Goal: Feedback & Contribution: Submit feedback/report problem

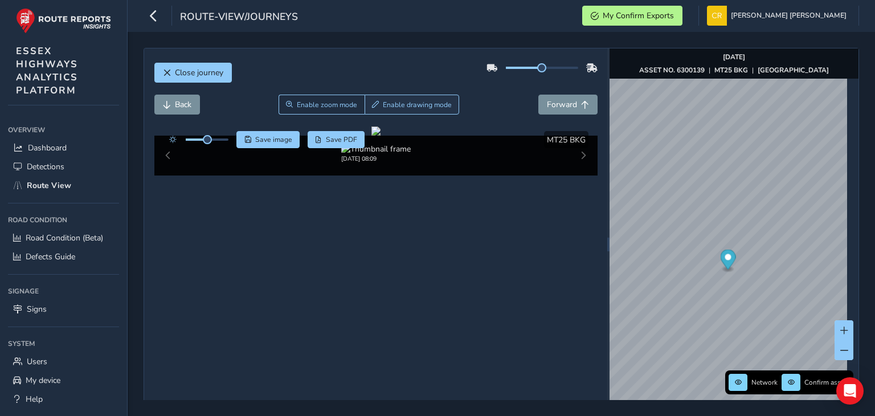
scroll to position [21, 0]
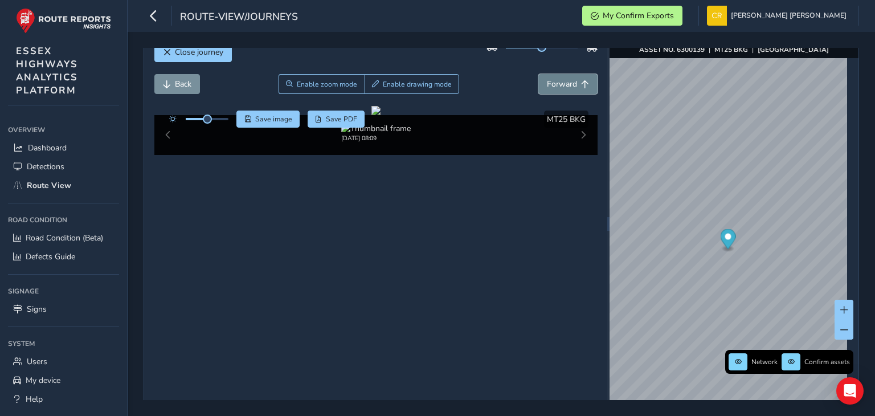
click at [547, 79] on span "Forward" at bounding box center [562, 84] width 30 height 11
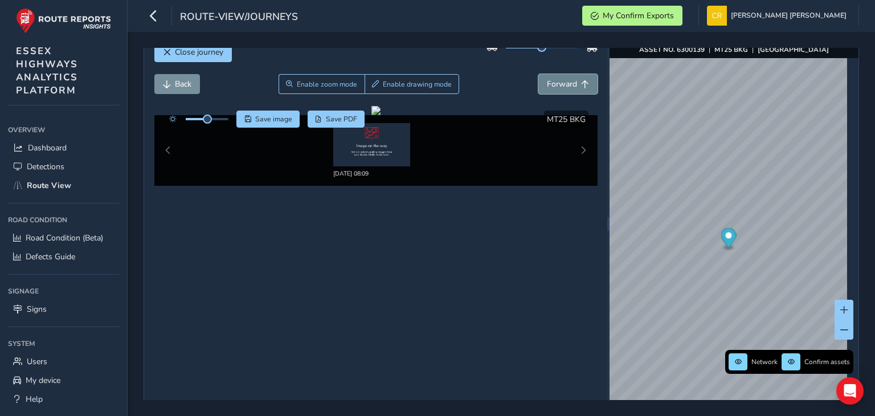
click at [547, 92] on button "Forward" at bounding box center [567, 84] width 59 height 20
click at [159, 8] on button "button" at bounding box center [154, 16] width 20 height 20
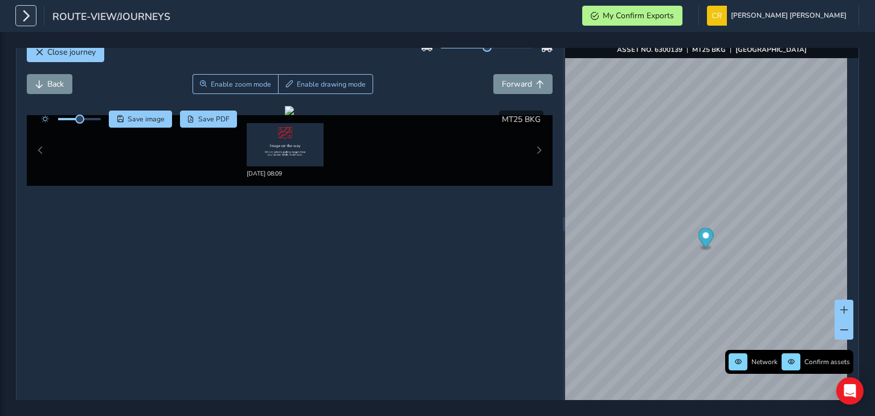
click at [23, 21] on icon "button" at bounding box center [26, 16] width 12 height 20
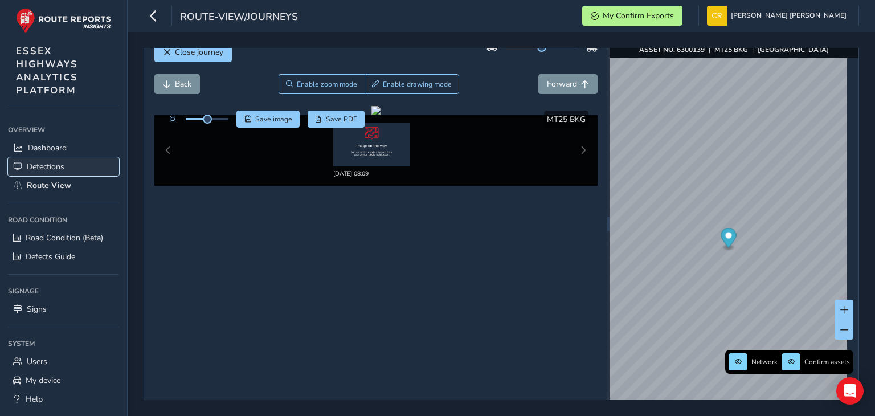
click at [57, 173] on link "Detections" at bounding box center [63, 166] width 111 height 19
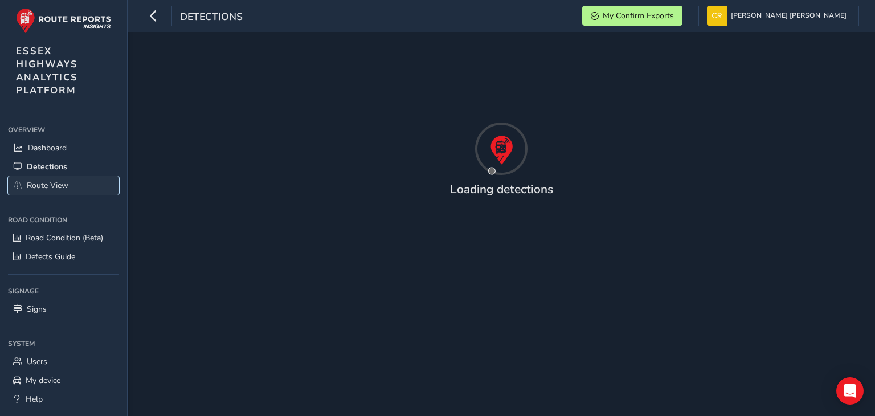
click at [33, 181] on span "Route View" at bounding box center [48, 185] width 42 height 11
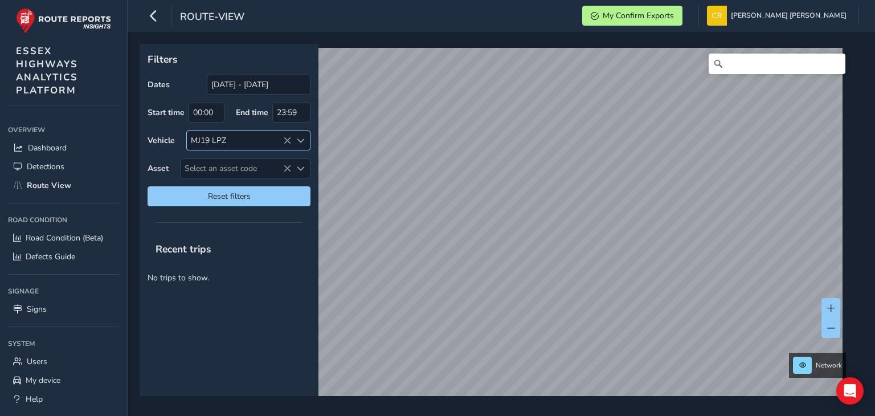
click at [286, 144] on icon at bounding box center [287, 141] width 8 height 8
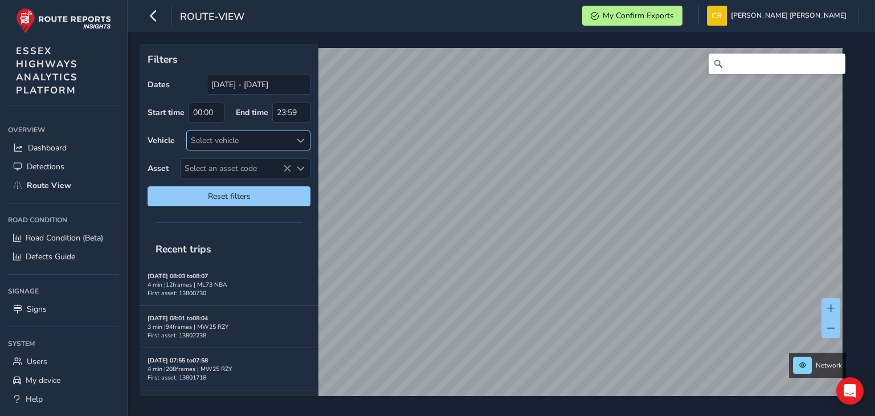
click at [273, 140] on div "Select vehicle" at bounding box center [239, 140] width 104 height 19
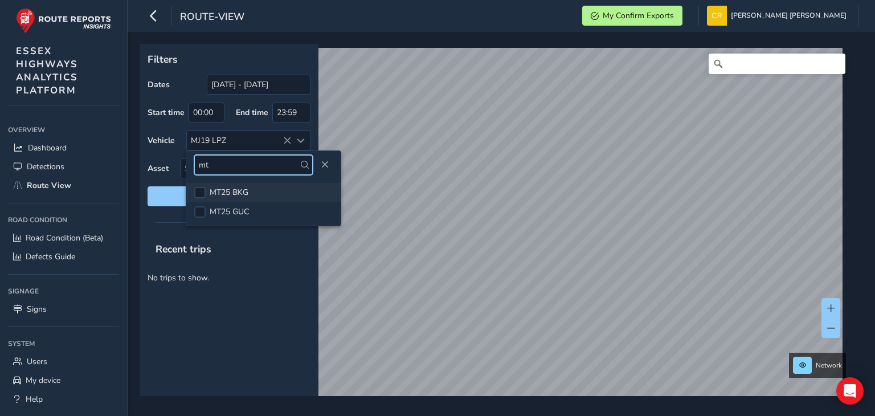
type input "mt"
click at [231, 198] on li "MT25 BKG" at bounding box center [263, 192] width 154 height 19
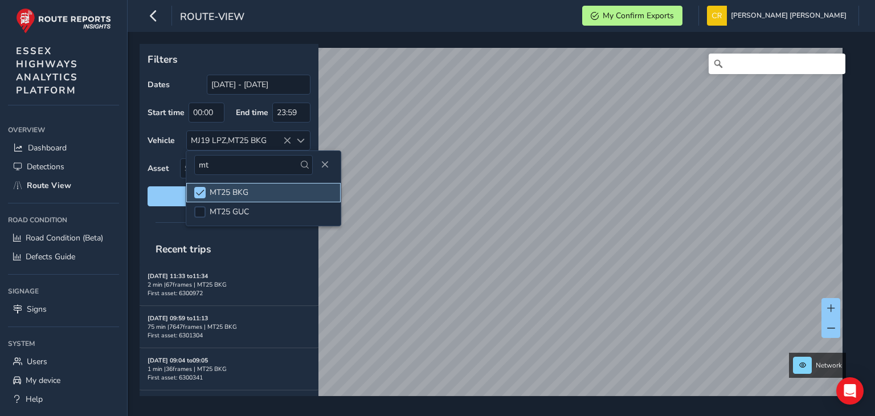
click at [231, 198] on li "MT25 BKG" at bounding box center [263, 192] width 154 height 19
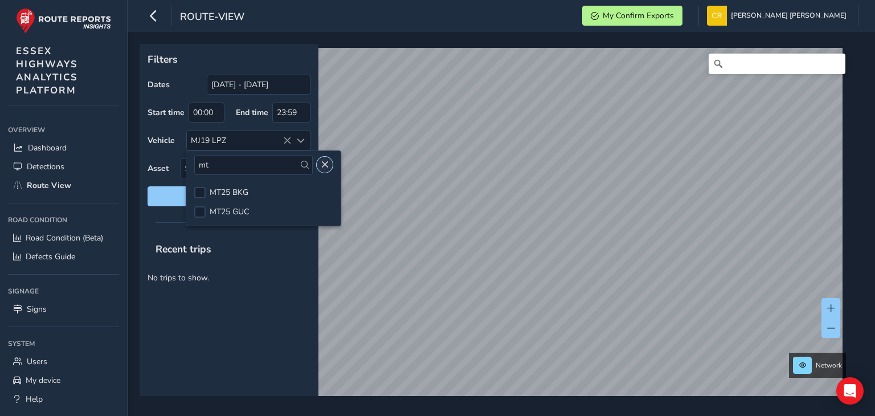
click at [321, 167] on span "Close" at bounding box center [325, 165] width 8 height 8
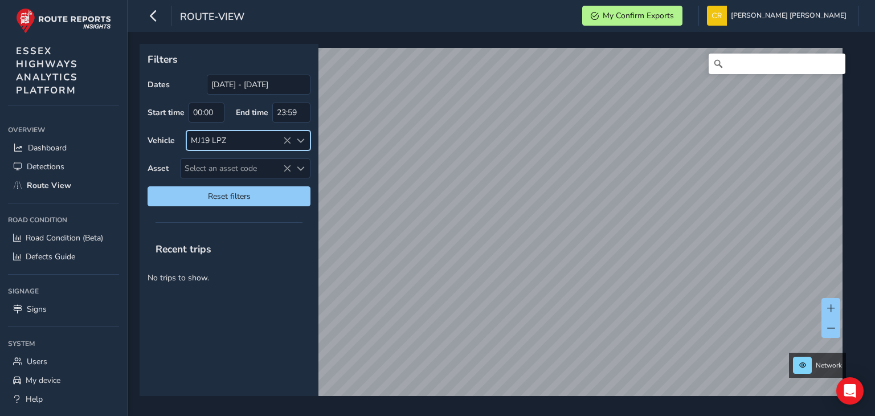
click at [287, 146] on div "MJ19 LPZ" at bounding box center [239, 140] width 104 height 19
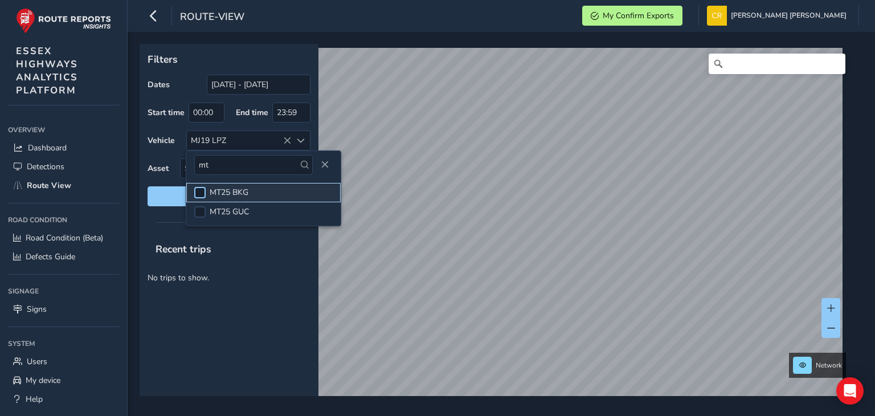
click at [203, 193] on div at bounding box center [199, 192] width 11 height 11
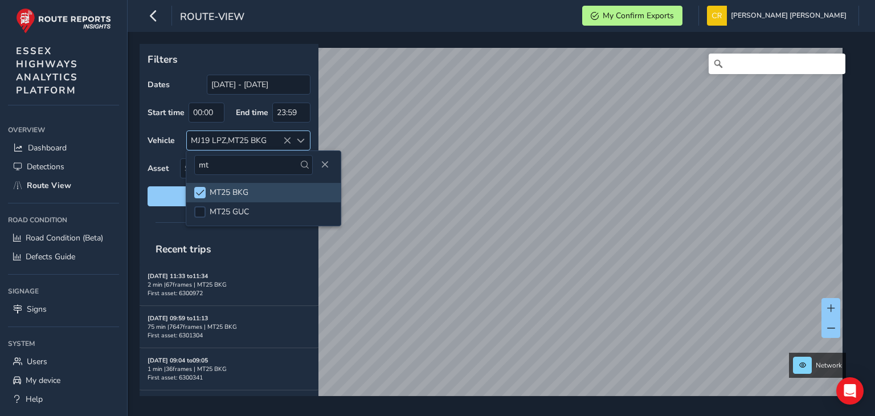
click at [287, 143] on icon at bounding box center [287, 141] width 8 height 8
click at [288, 138] on div "Select vehicle" at bounding box center [239, 140] width 104 height 19
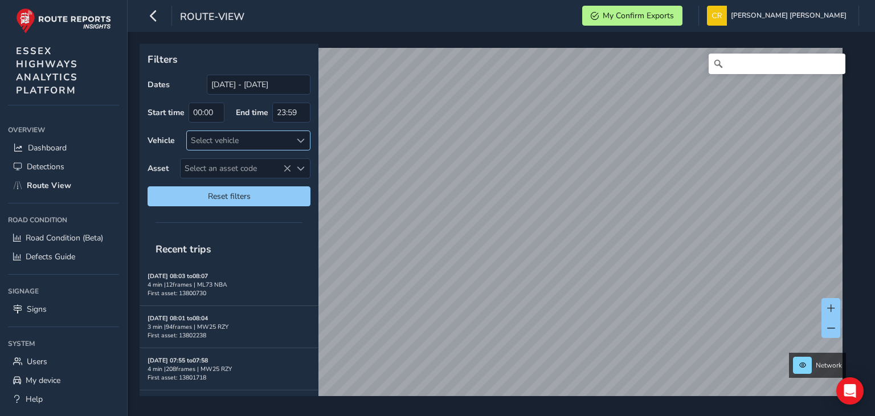
click at [251, 145] on div "Select vehicle" at bounding box center [239, 140] width 104 height 19
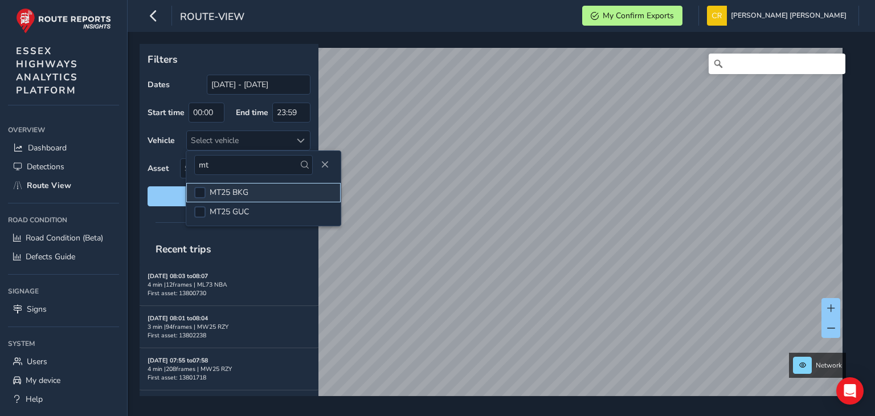
click at [227, 188] on span "MT25 BKG" at bounding box center [229, 192] width 39 height 11
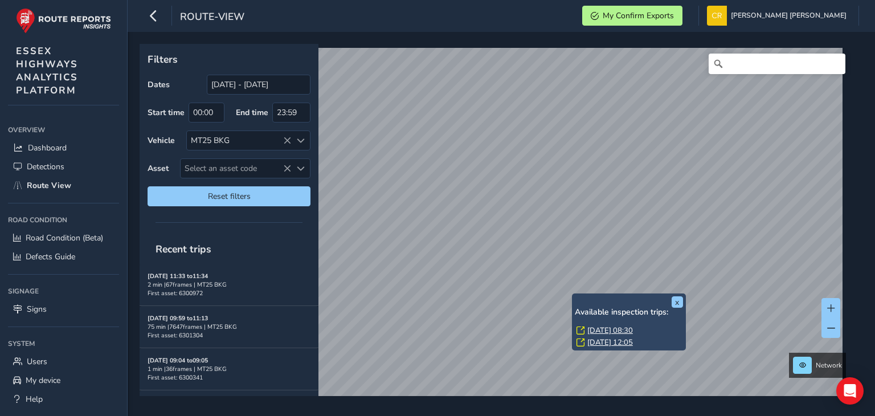
click at [594, 329] on link "[DATE] 08:30" at bounding box center [610, 330] width 46 height 10
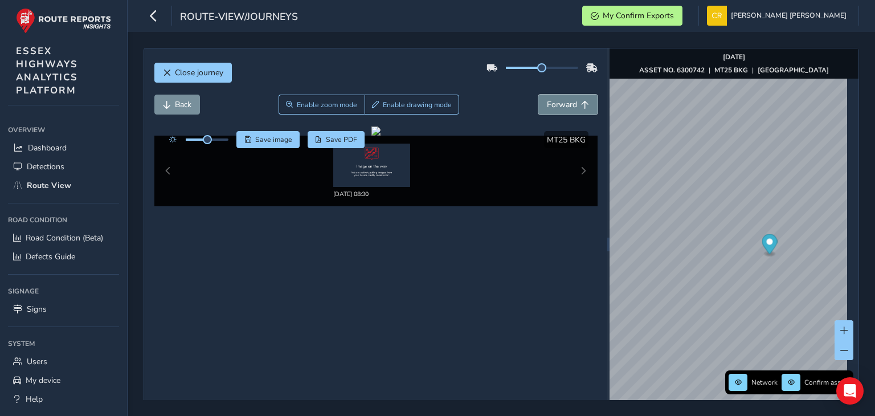
click at [576, 111] on button "Forward" at bounding box center [567, 105] width 59 height 20
click at [827, 201] on img "Preview frame" at bounding box center [836, 198] width 28 height 9
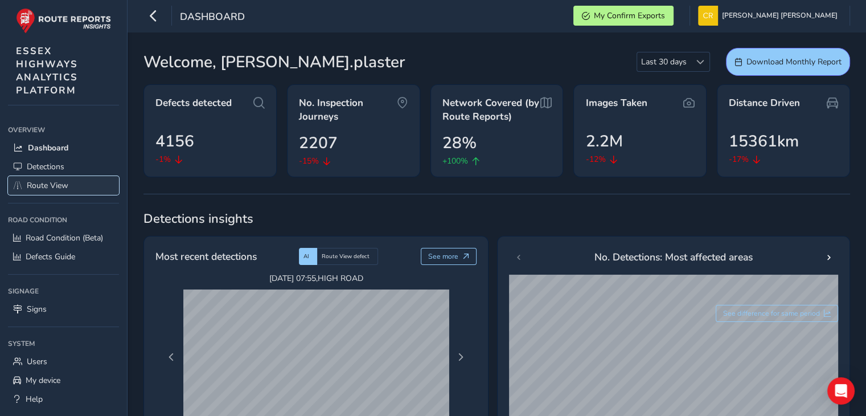
click at [42, 183] on span "Route View" at bounding box center [48, 185] width 42 height 11
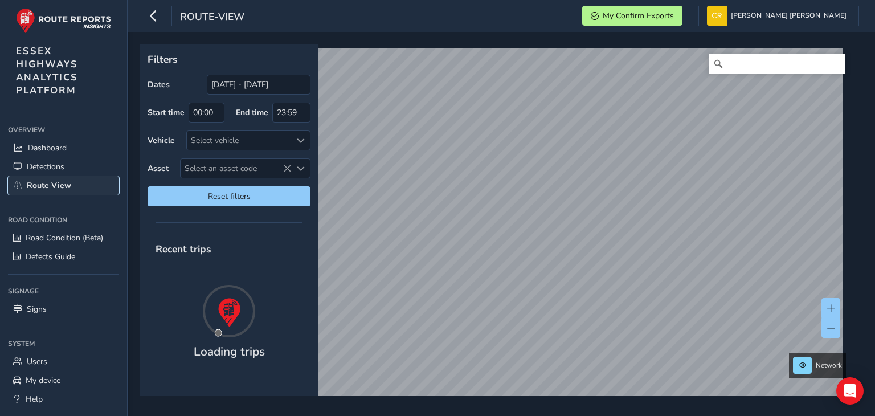
click at [42, 183] on span "Route View" at bounding box center [49, 185] width 44 height 11
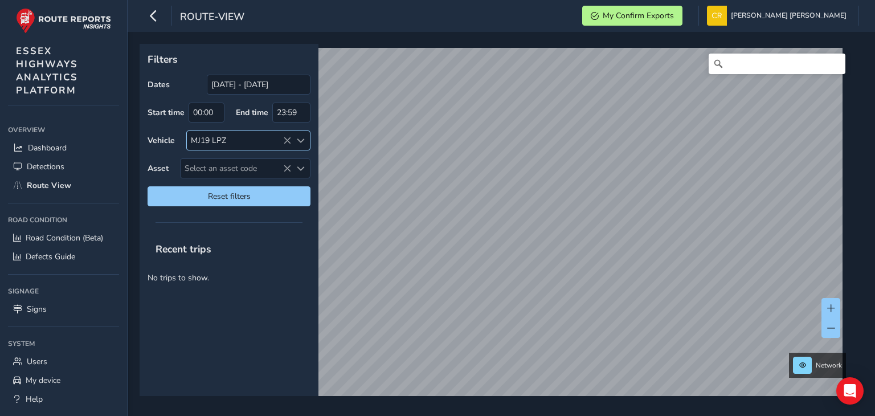
click at [289, 144] on icon at bounding box center [287, 141] width 8 height 8
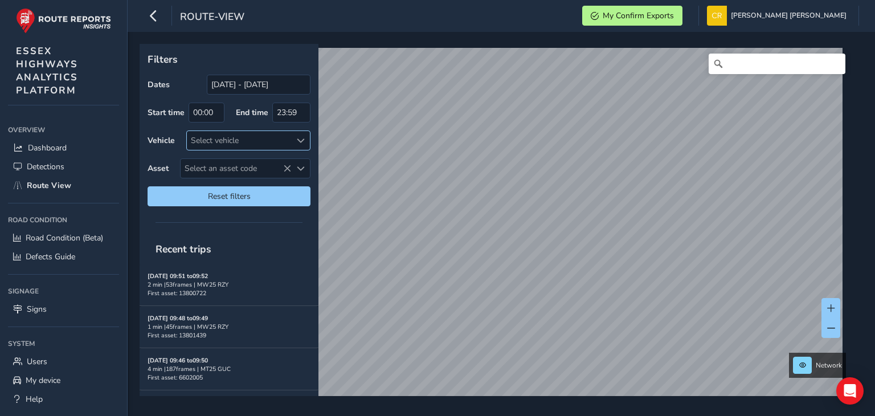
click at [267, 137] on div "Select vehicle" at bounding box center [239, 140] width 104 height 19
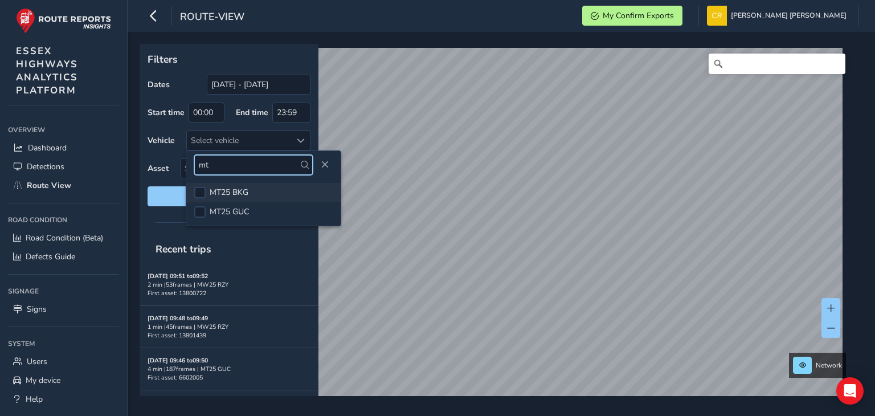
type input "mt"
click at [224, 193] on span "MT25 BKG" at bounding box center [229, 192] width 39 height 11
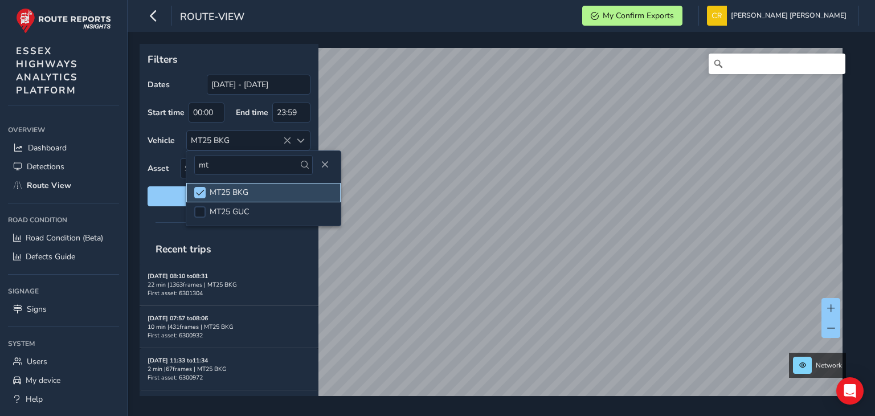
click at [232, 187] on span "MT25 BKG" at bounding box center [229, 192] width 39 height 11
click at [178, 215] on div at bounding box center [229, 222] width 179 height 16
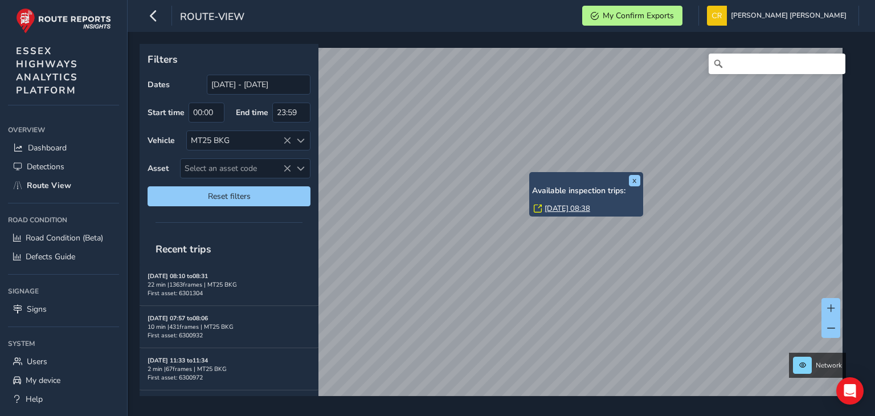
click at [551, 205] on link "[DATE] 08:38" at bounding box center [568, 208] width 46 height 10
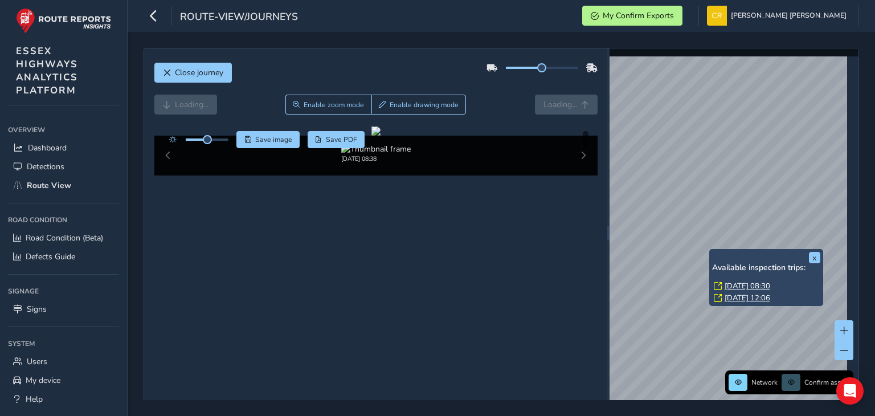
click at [742, 288] on link "[DATE] 08:30" at bounding box center [748, 286] width 46 height 10
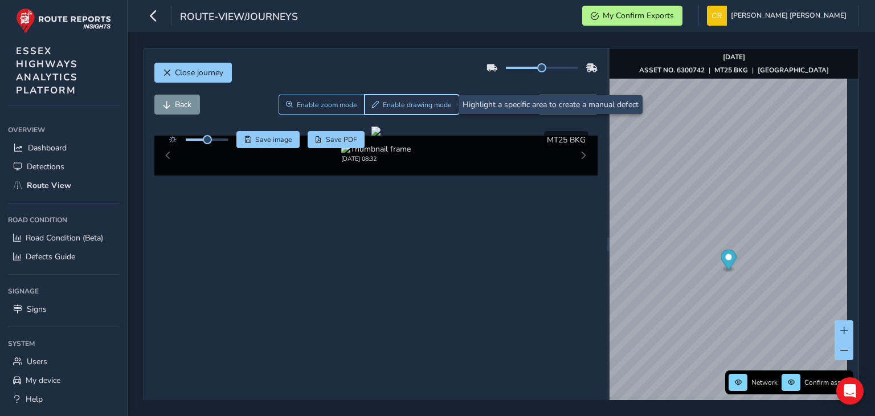
click at [429, 110] on button "Enable drawing mode" at bounding box center [412, 105] width 95 height 20
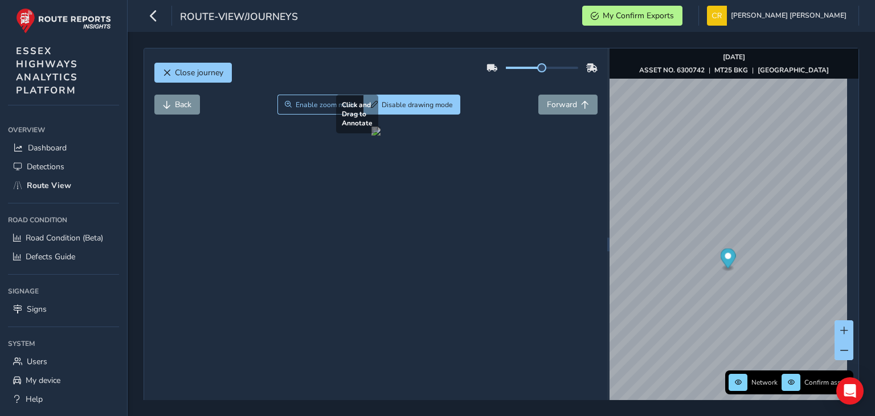
drag, startPoint x: 271, startPoint y: 234, endPoint x: 493, endPoint y: 339, distance: 245.6
click at [381, 136] on div at bounding box center [375, 130] width 9 height 9
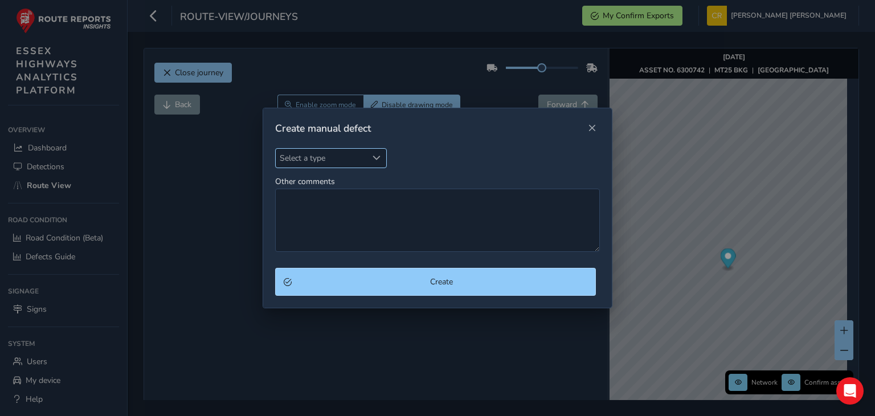
click at [330, 159] on span "Select a type" at bounding box center [322, 158] width 92 height 19
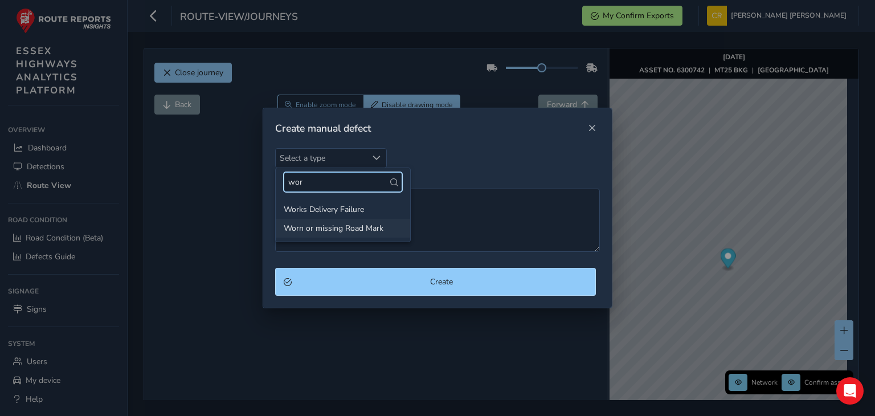
type input "wor"
click at [354, 228] on li "Worn or missing Road Mark" at bounding box center [343, 228] width 134 height 19
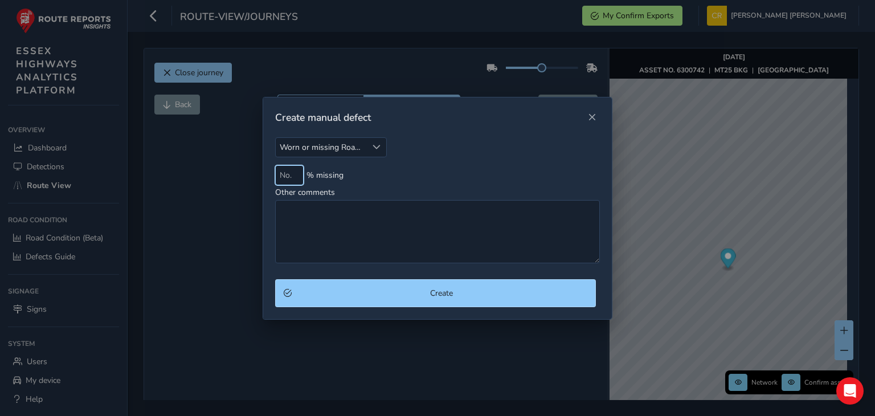
click at [282, 173] on input at bounding box center [289, 175] width 28 height 20
type input "7"
type input "80"
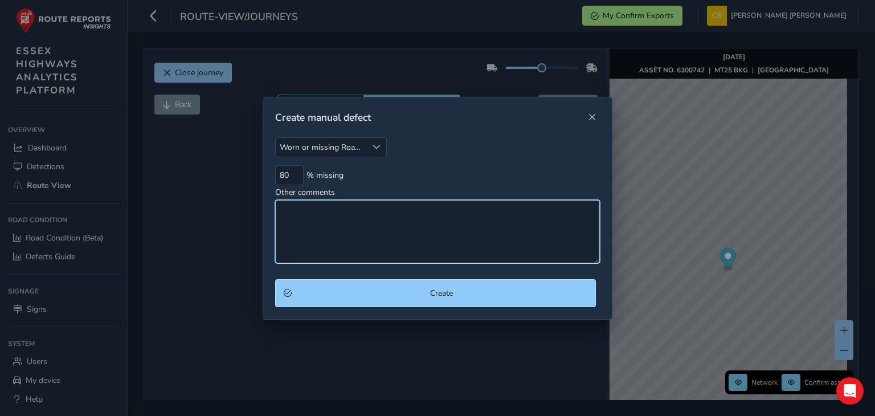
click at [283, 211] on textarea "Other comments" at bounding box center [437, 231] width 325 height 63
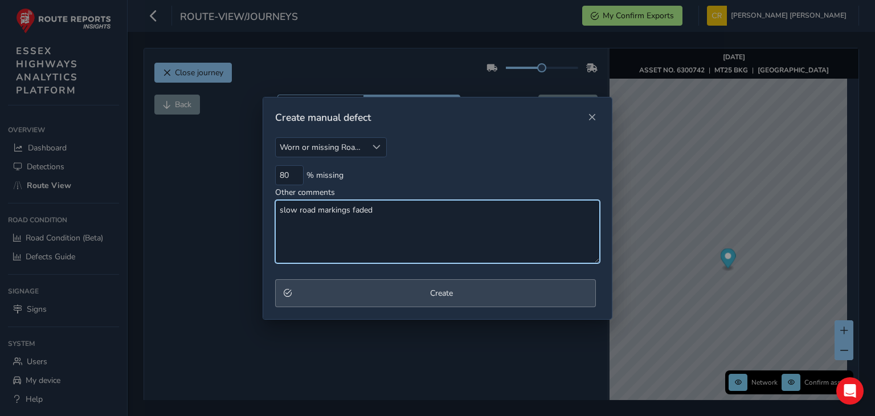
type textarea "slow road markings faded"
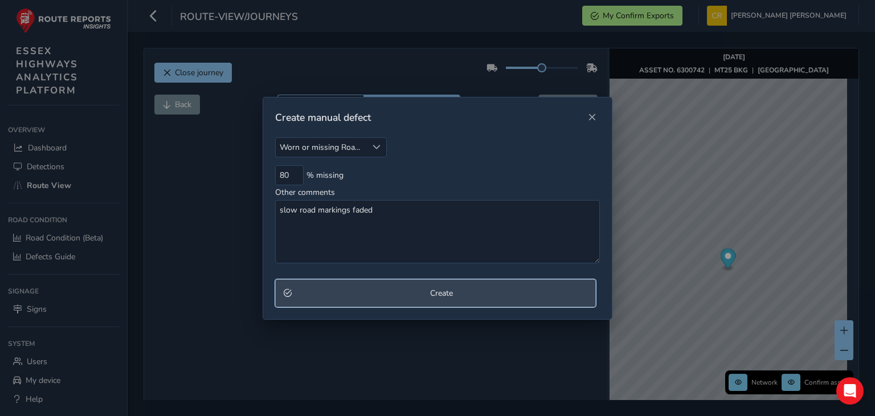
click at [368, 292] on span "Create" at bounding box center [442, 293] width 292 height 11
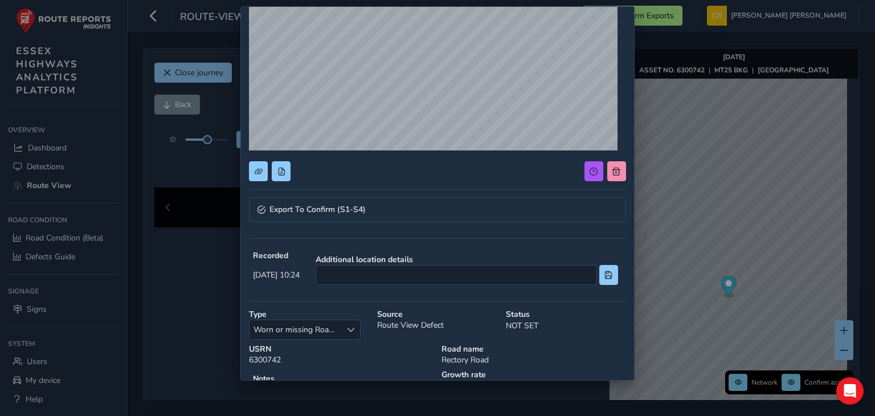
scroll to position [123, 0]
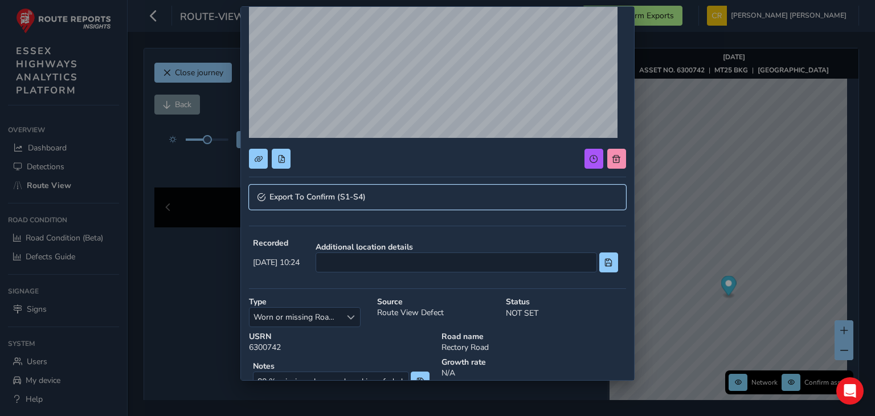
click at [370, 195] on link "Export To Confirm (S1-S4)" at bounding box center [437, 197] width 377 height 25
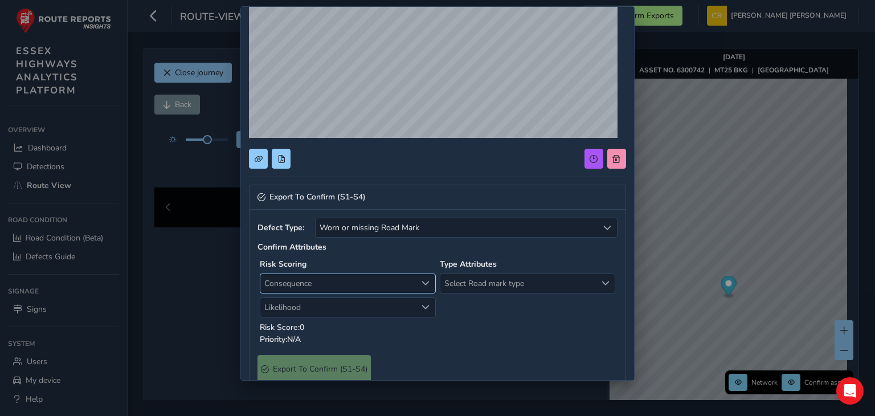
click at [305, 275] on span "Consequence" at bounding box center [338, 283] width 156 height 19
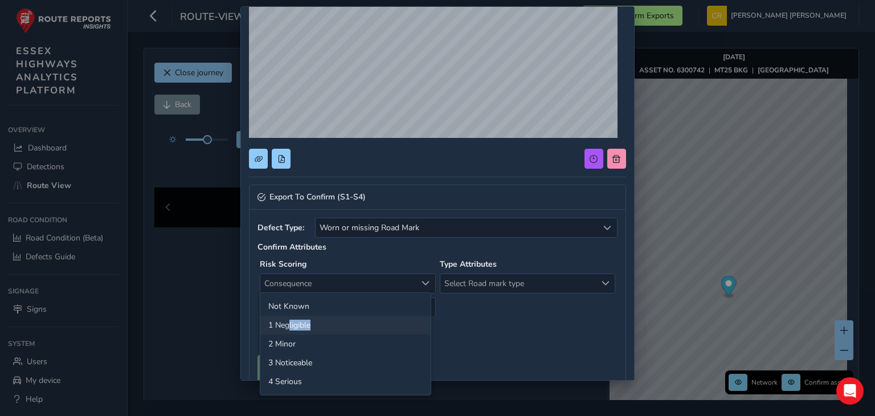
drag, startPoint x: 288, startPoint y: 327, endPoint x: 320, endPoint y: 329, distance: 31.9
click at [320, 329] on li "1 Negligible" at bounding box center [345, 325] width 170 height 19
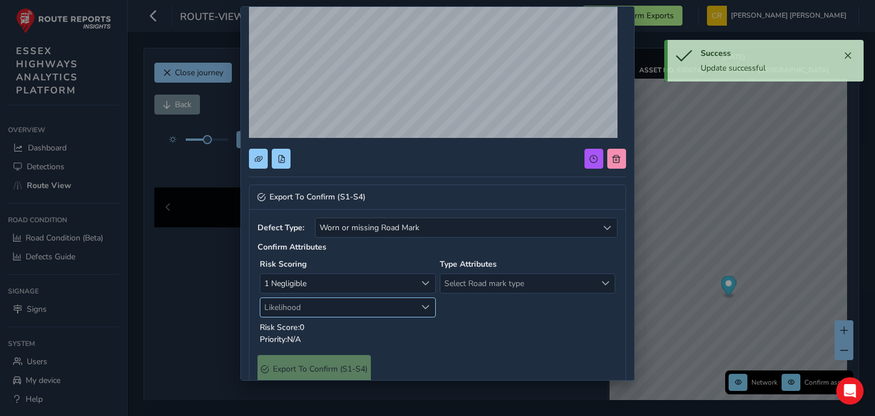
click at [330, 309] on span "Likelihood" at bounding box center [338, 307] width 156 height 19
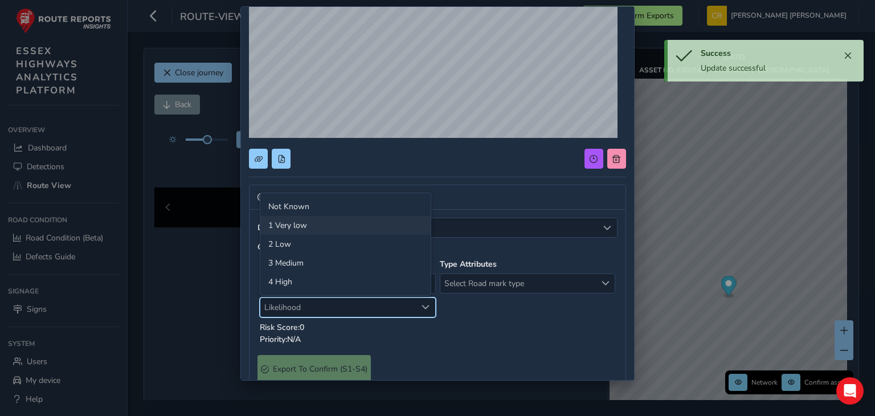
click at [295, 223] on li "1 Very low" at bounding box center [345, 225] width 170 height 19
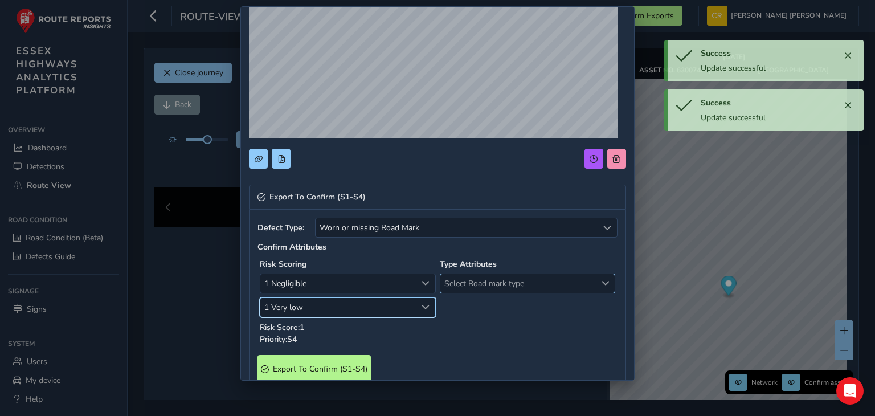
click at [516, 276] on span "Select Road mark type" at bounding box center [518, 283] width 156 height 19
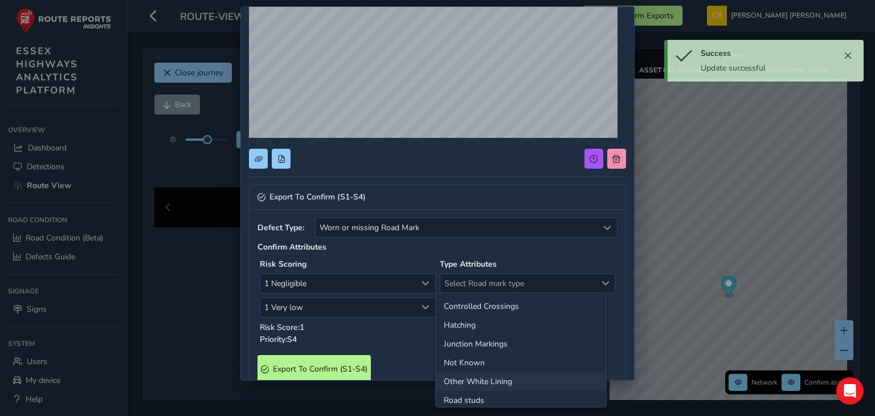
click at [458, 379] on li "Other White Lining" at bounding box center [521, 381] width 170 height 19
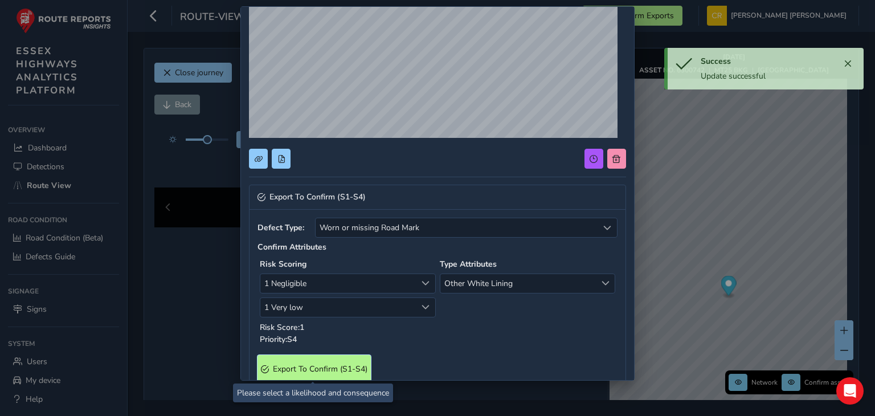
click at [329, 359] on S4\) "Export To Confirm (S1-S4)" at bounding box center [313, 369] width 113 height 28
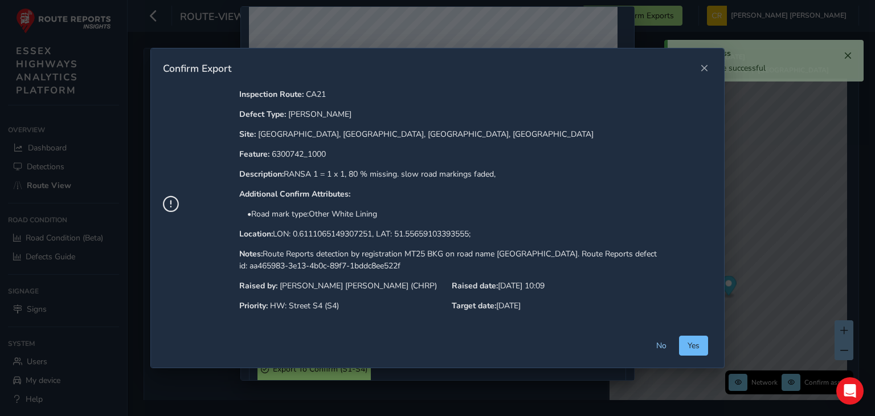
click at [694, 345] on span "Yes" at bounding box center [694, 345] width 12 height 11
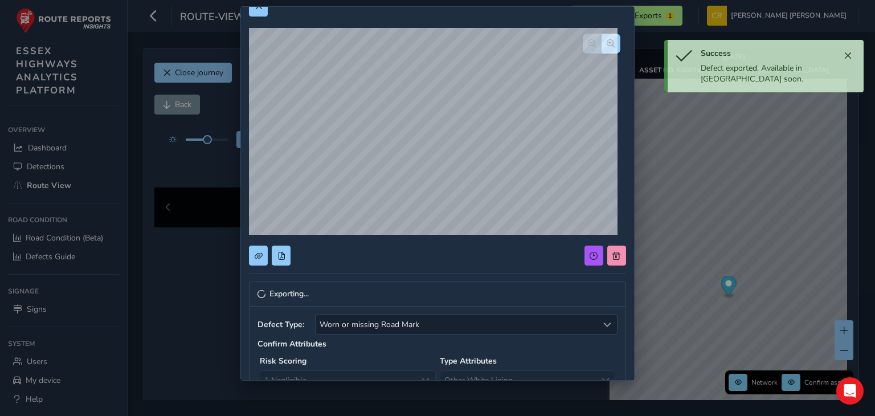
scroll to position [0, 0]
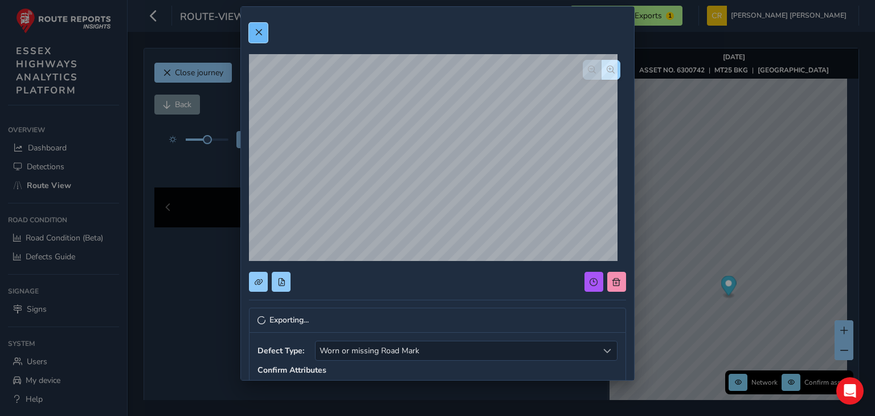
click at [266, 35] on button at bounding box center [258, 33] width 19 height 20
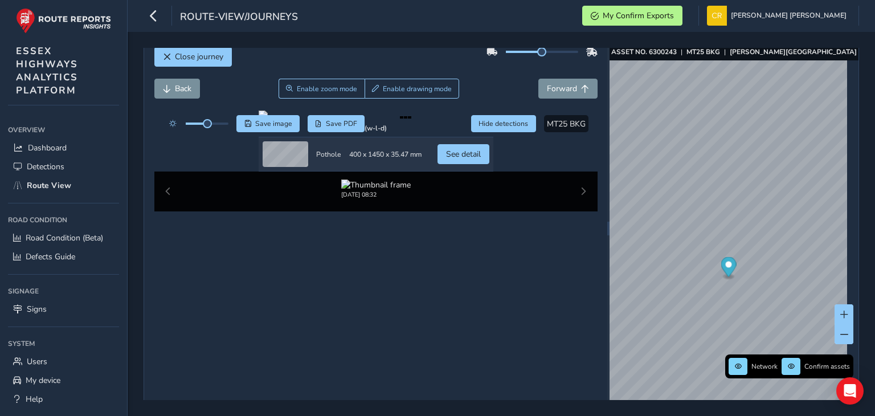
scroll to position [14, 0]
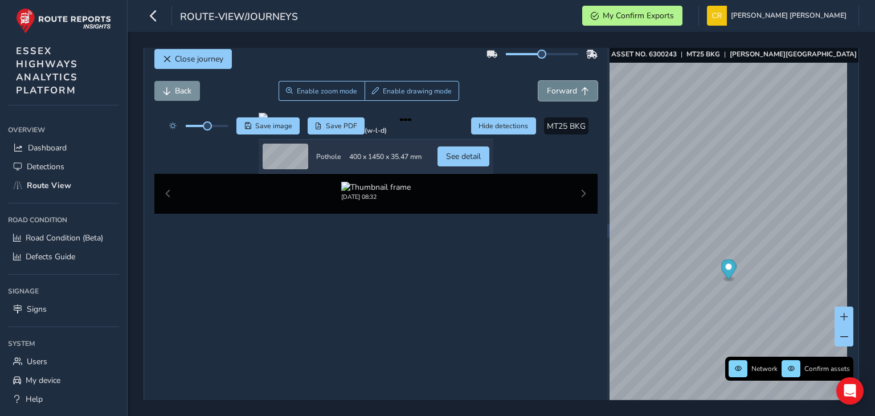
click at [558, 93] on span "Forward" at bounding box center [562, 90] width 30 height 11
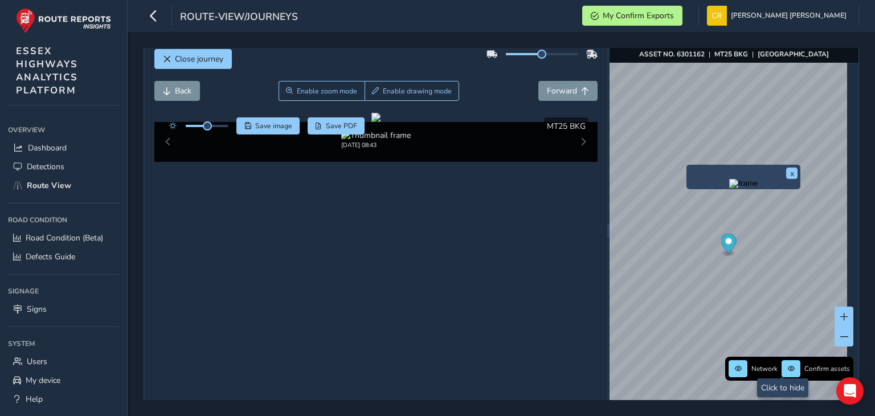
click at [729, 183] on img "Preview frame" at bounding box center [743, 183] width 28 height 9
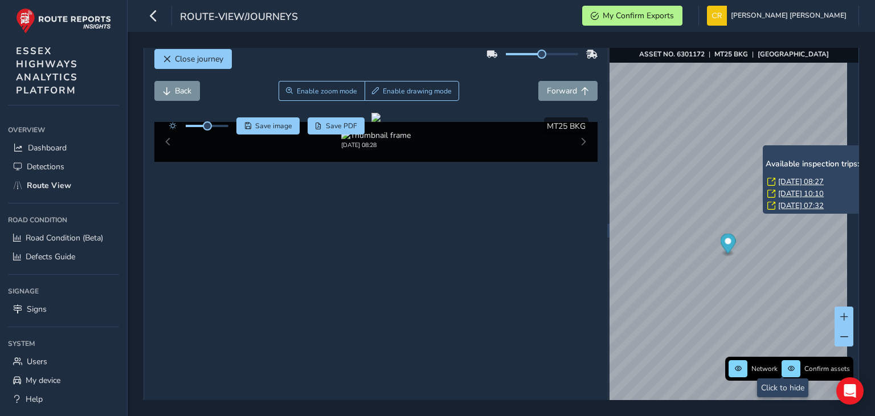
click at [791, 194] on link "[DATE] 10:10" at bounding box center [801, 194] width 46 height 10
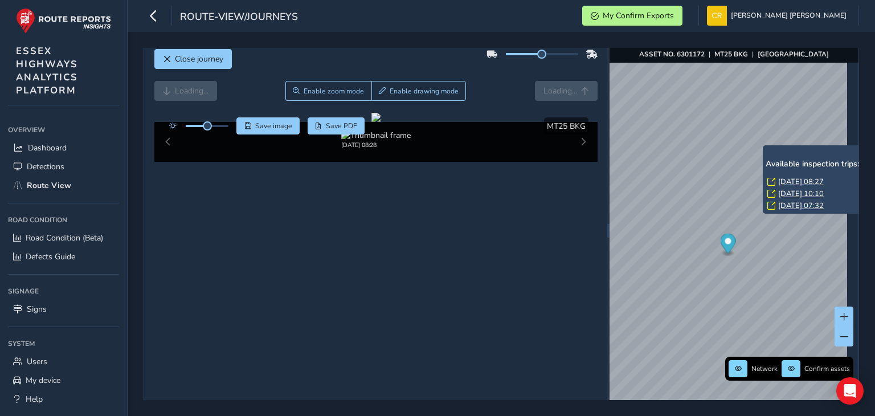
click at [793, 194] on link "[DATE] 10:10" at bounding box center [801, 194] width 46 height 10
click at [788, 192] on link "[DATE] 10:10" at bounding box center [801, 194] width 46 height 10
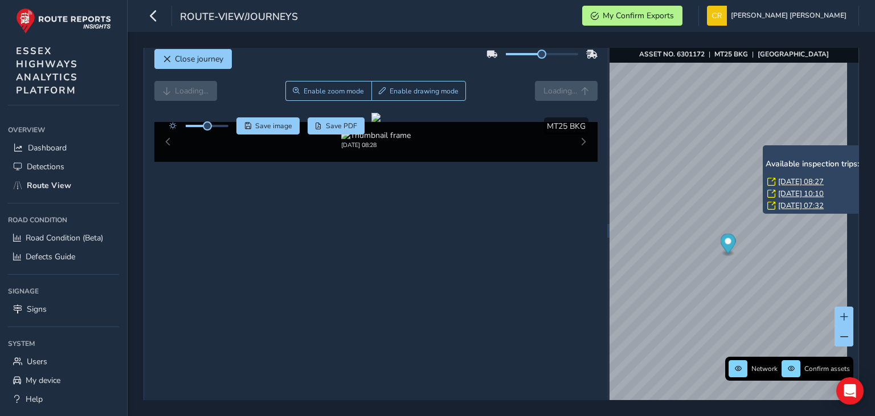
click at [788, 192] on link "[DATE] 10:10" at bounding box center [801, 194] width 46 height 10
click at [792, 193] on link "[DATE] 10:10" at bounding box center [801, 194] width 46 height 10
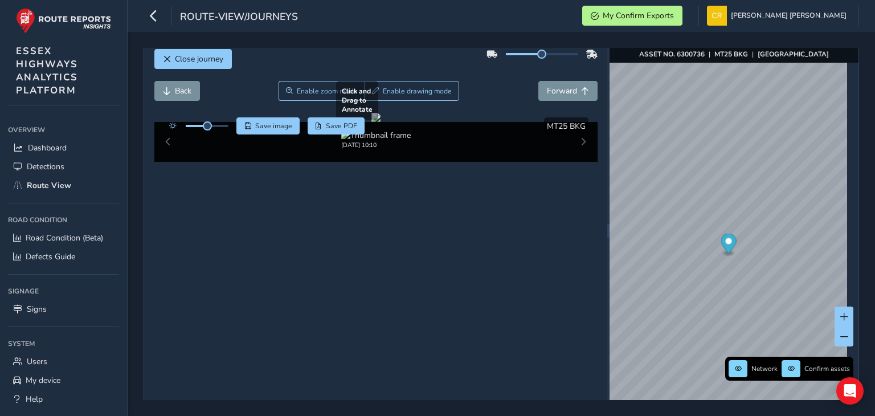
click at [381, 122] on div at bounding box center [375, 117] width 9 height 9
click at [570, 85] on span "Forward" at bounding box center [562, 90] width 30 height 11
click at [538, 81] on button "Forward" at bounding box center [567, 91] width 59 height 20
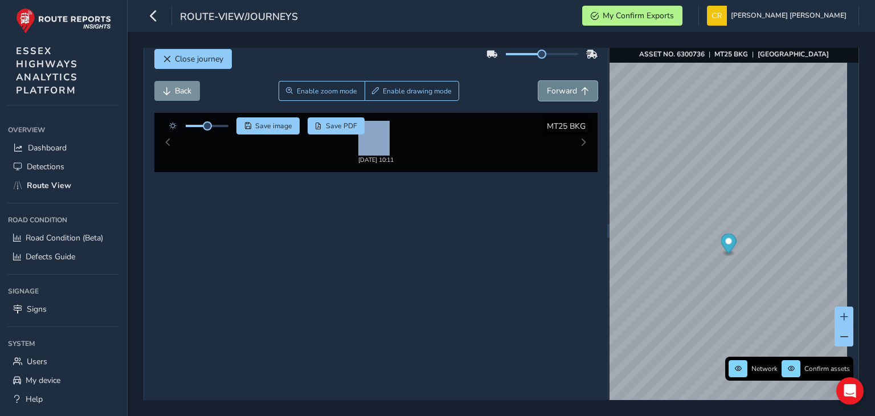
click at [538, 81] on button "Forward" at bounding box center [567, 91] width 59 height 20
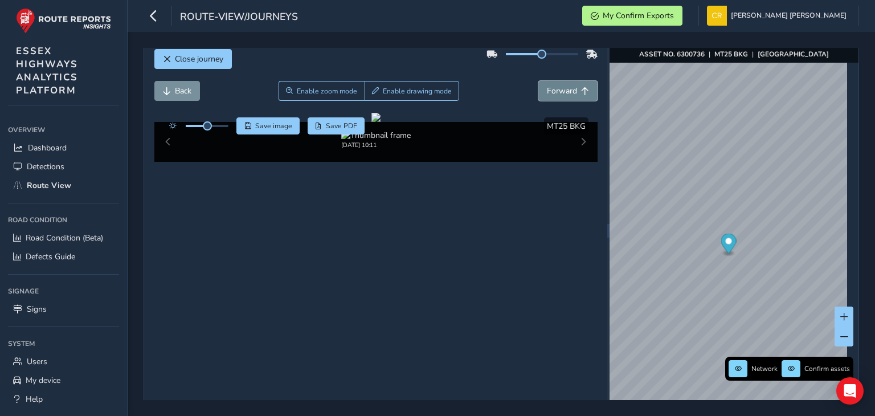
click at [538, 81] on button "Forward" at bounding box center [567, 91] width 59 height 20
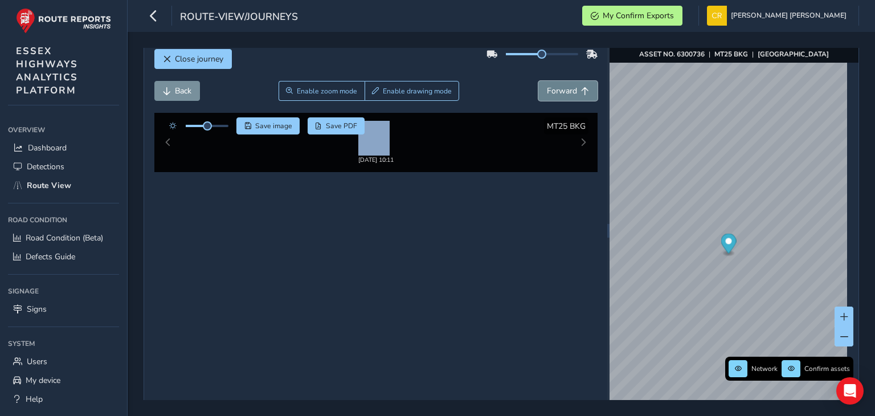
click at [538, 81] on button "Forward" at bounding box center [567, 91] width 59 height 20
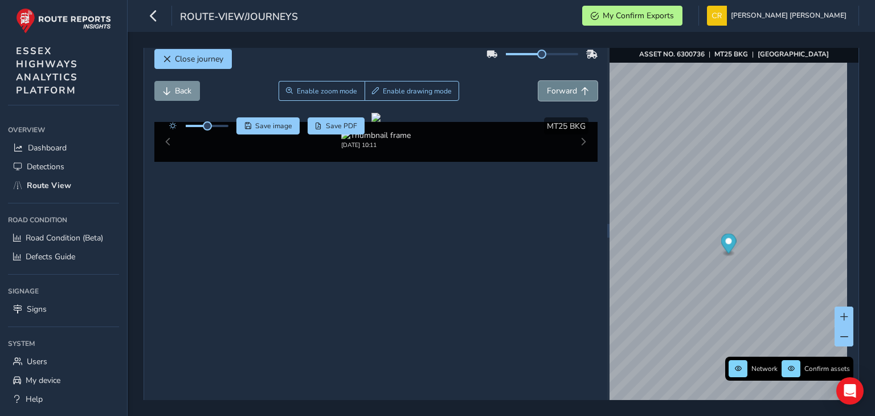
click at [538, 81] on button "Forward" at bounding box center [567, 91] width 59 height 20
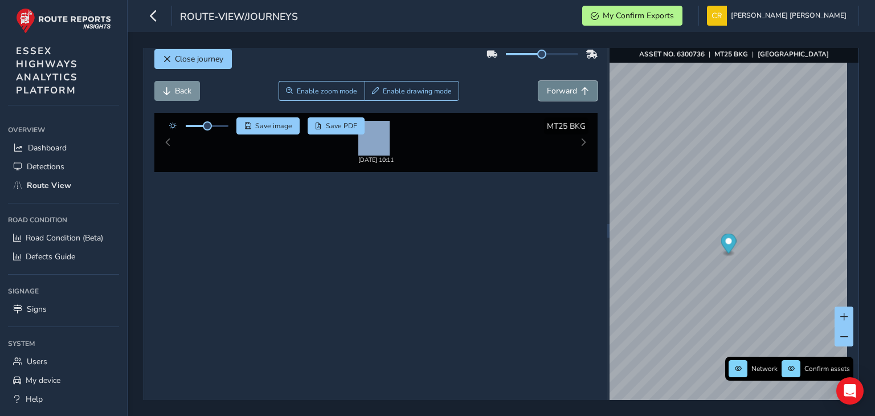
click at [538, 81] on button "Forward" at bounding box center [567, 91] width 59 height 20
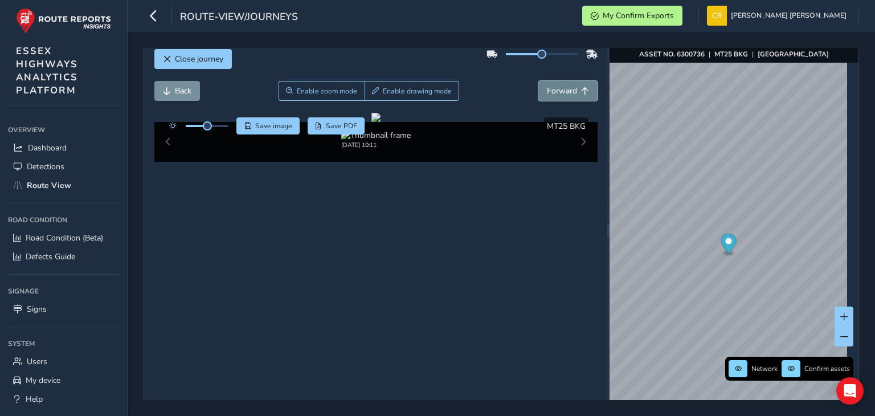
click at [538, 81] on button "Forward" at bounding box center [567, 91] width 59 height 20
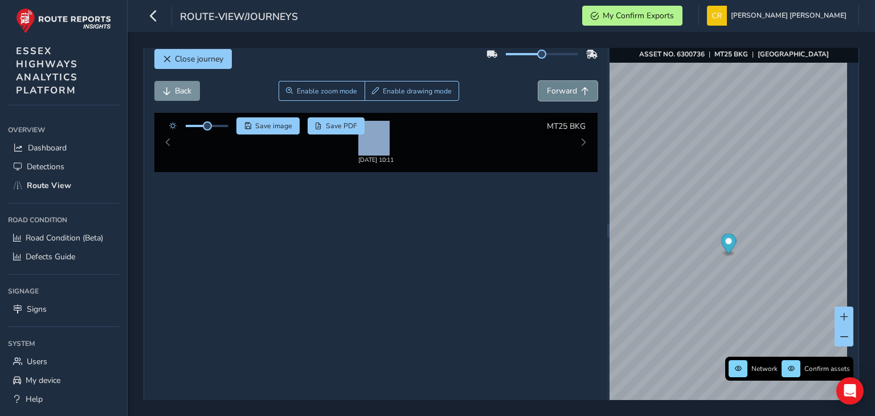
click at [538, 81] on button "Forward" at bounding box center [567, 91] width 59 height 20
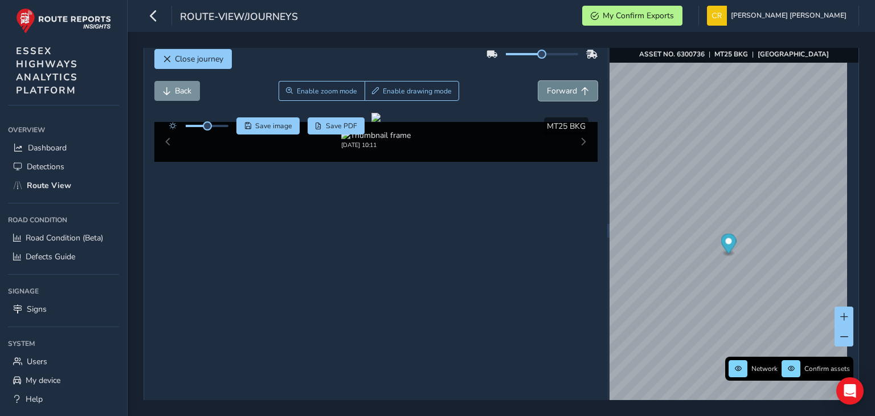
click at [538, 81] on button "Forward" at bounding box center [567, 91] width 59 height 20
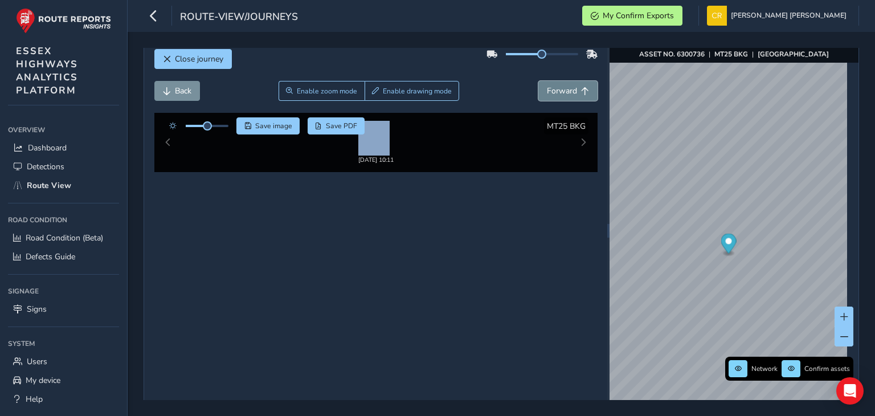
click at [538, 81] on button "Forward" at bounding box center [567, 91] width 59 height 20
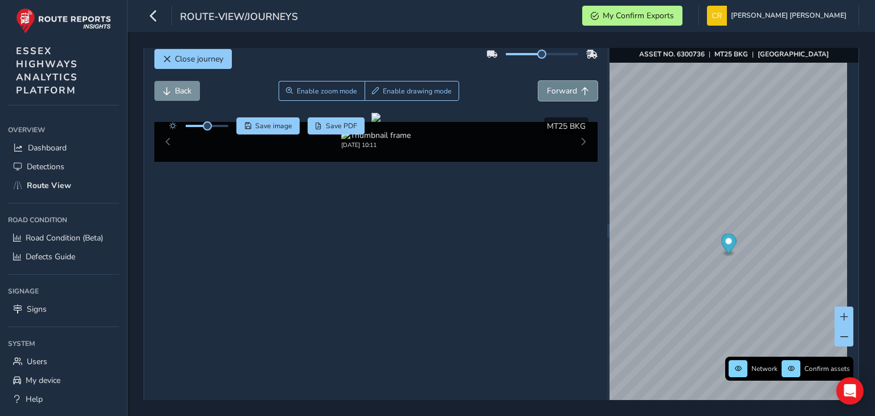
click at [538, 81] on button "Forward" at bounding box center [567, 91] width 59 height 20
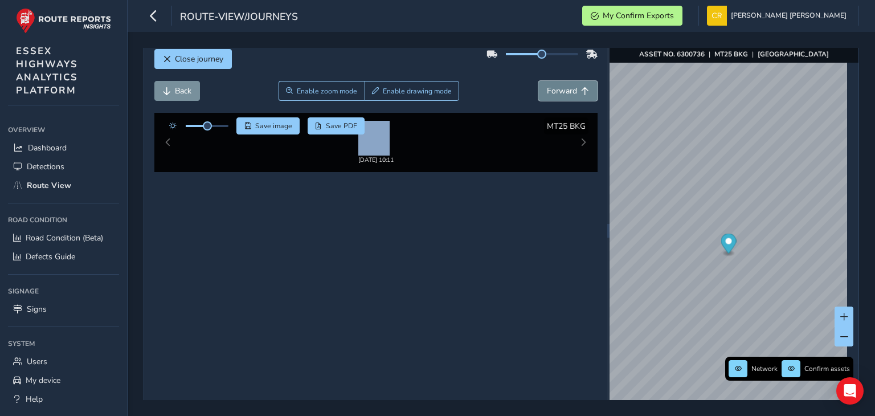
click at [538, 81] on button "Forward" at bounding box center [567, 91] width 59 height 20
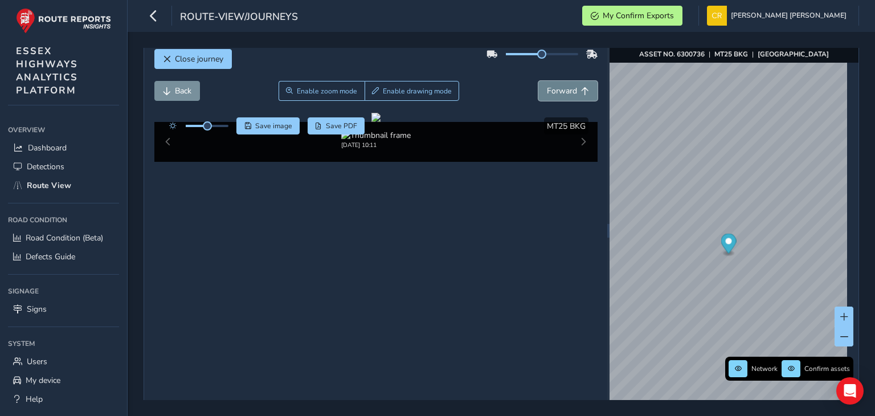
click at [538, 81] on button "Forward" at bounding box center [567, 91] width 59 height 20
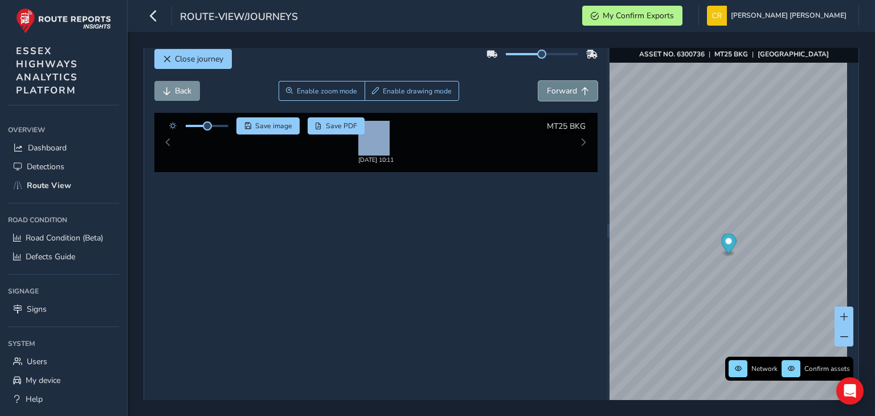
click at [538, 81] on button "Forward" at bounding box center [567, 91] width 59 height 20
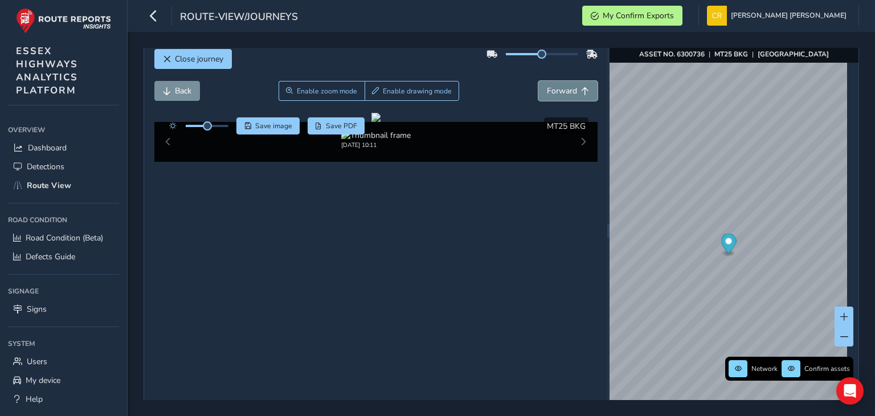
click at [538, 81] on button "Forward" at bounding box center [567, 91] width 59 height 20
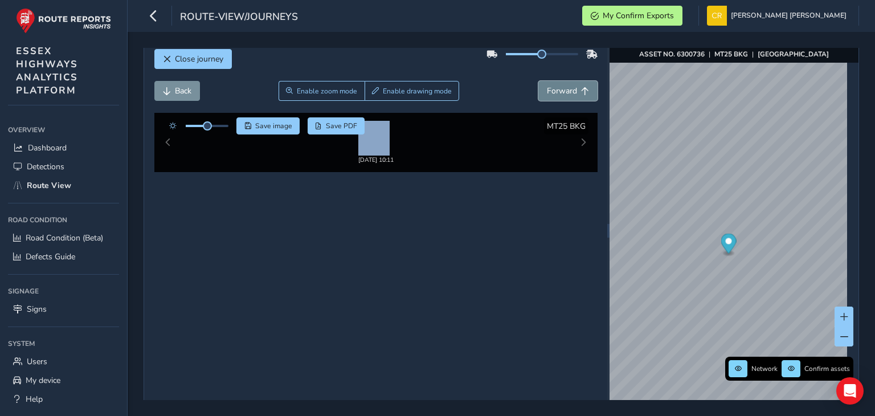
click at [538, 81] on button "Forward" at bounding box center [567, 91] width 59 height 20
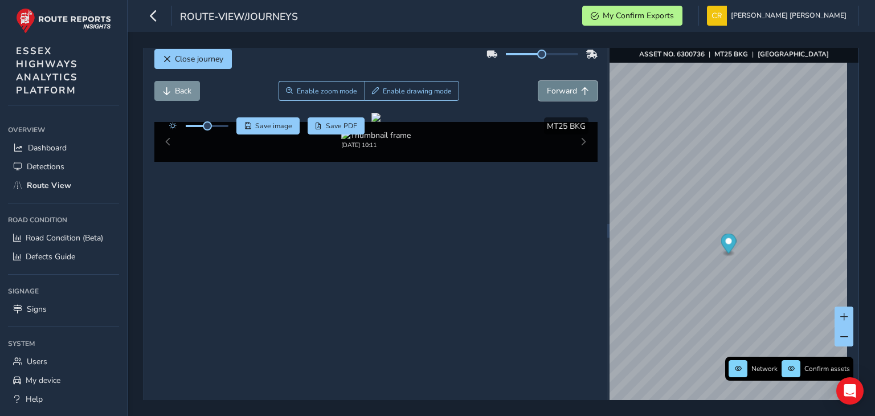
click at [538, 81] on button "Forward" at bounding box center [567, 91] width 59 height 20
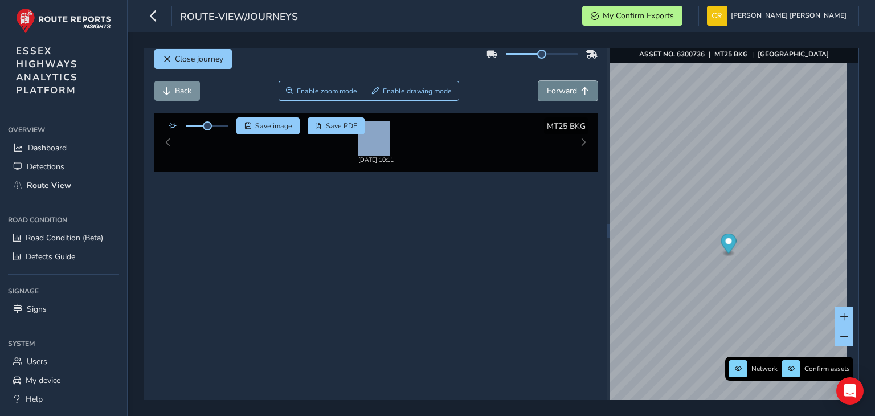
click at [538, 81] on button "Forward" at bounding box center [567, 91] width 59 height 20
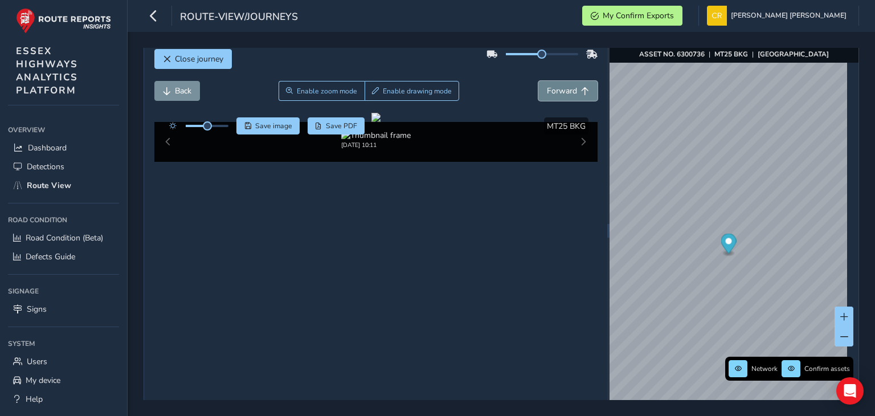
click at [538, 81] on button "Forward" at bounding box center [567, 91] width 59 height 20
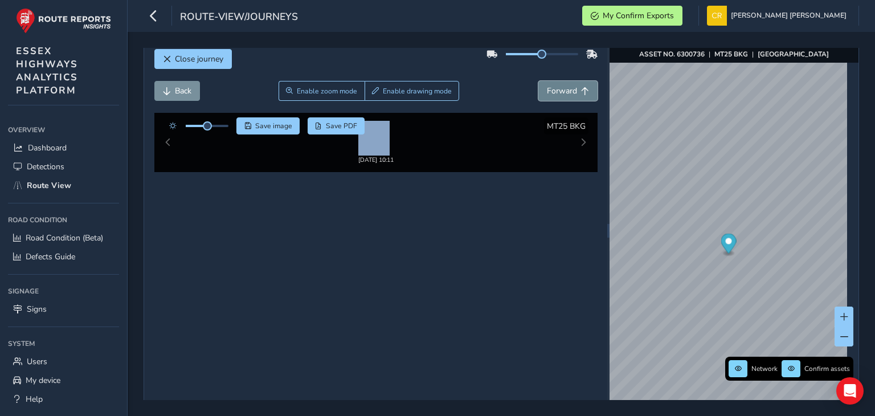
click at [538, 81] on button "Forward" at bounding box center [567, 91] width 59 height 20
